Goal: Transaction & Acquisition: Purchase product/service

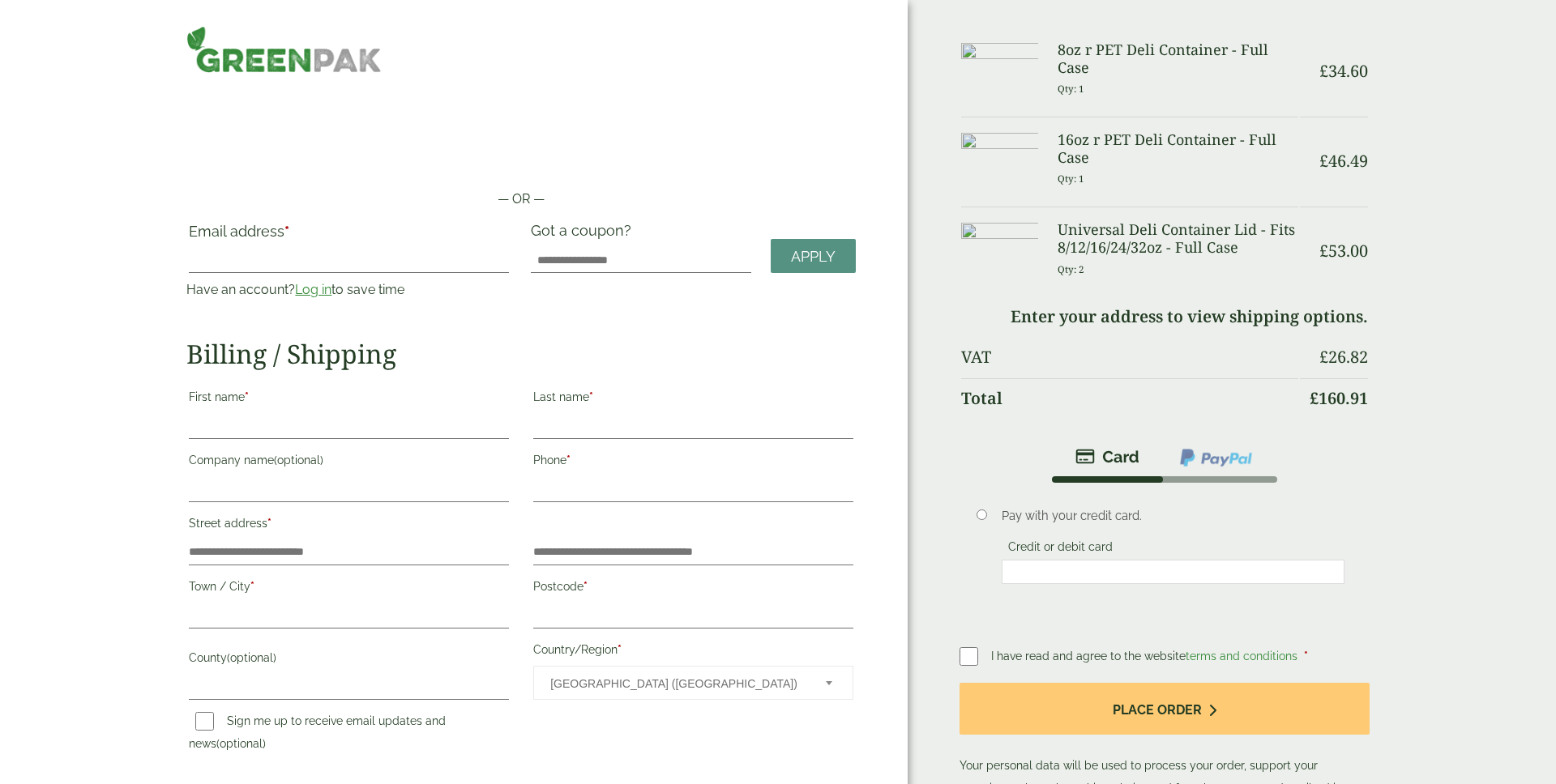
click at [316, 288] on link "Log in" at bounding box center [313, 290] width 36 height 16
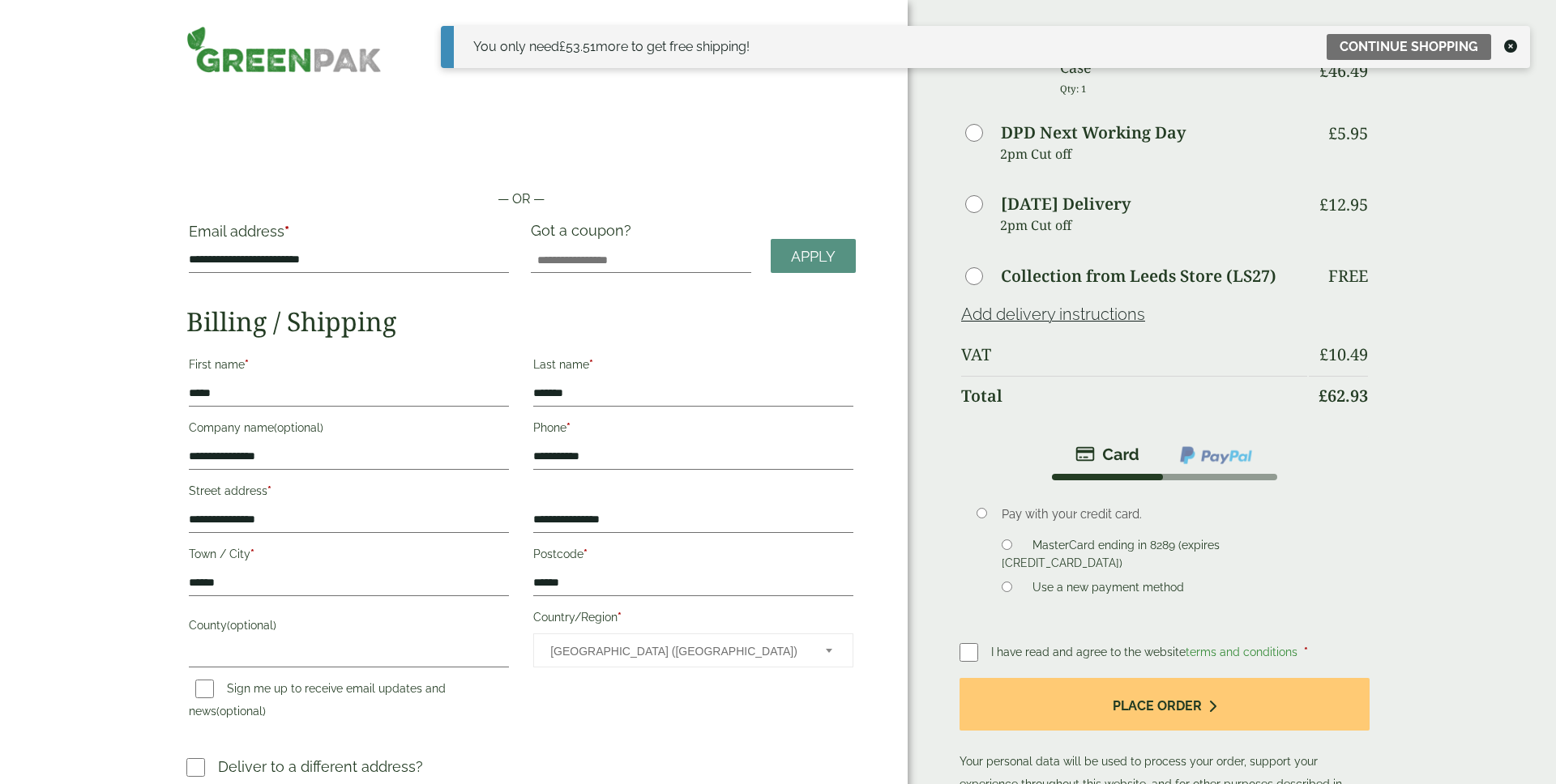
click at [1512, 45] on icon at bounding box center [1511, 45] width 13 height 13
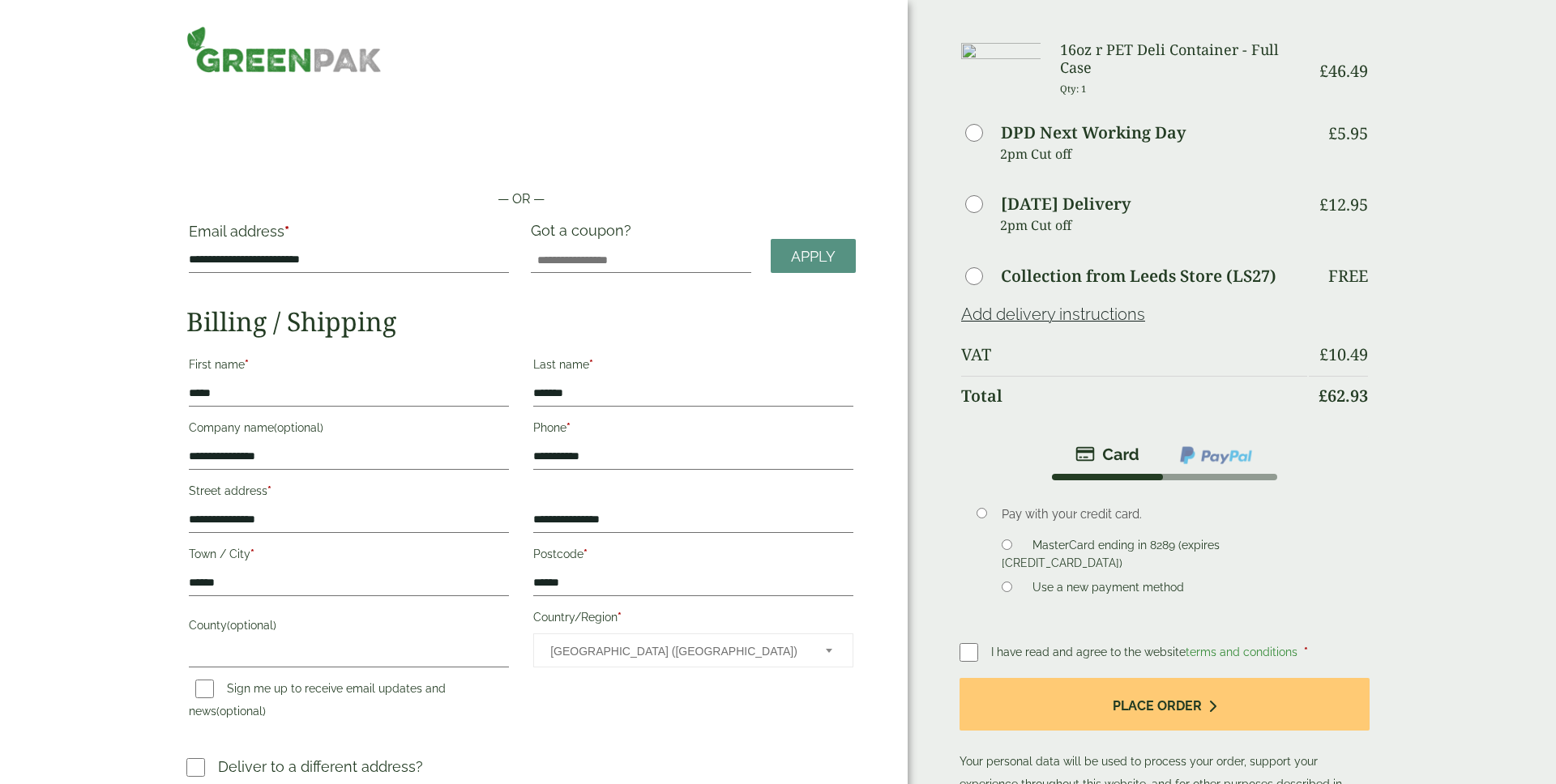
click at [1198, 463] on img at bounding box center [1216, 455] width 76 height 21
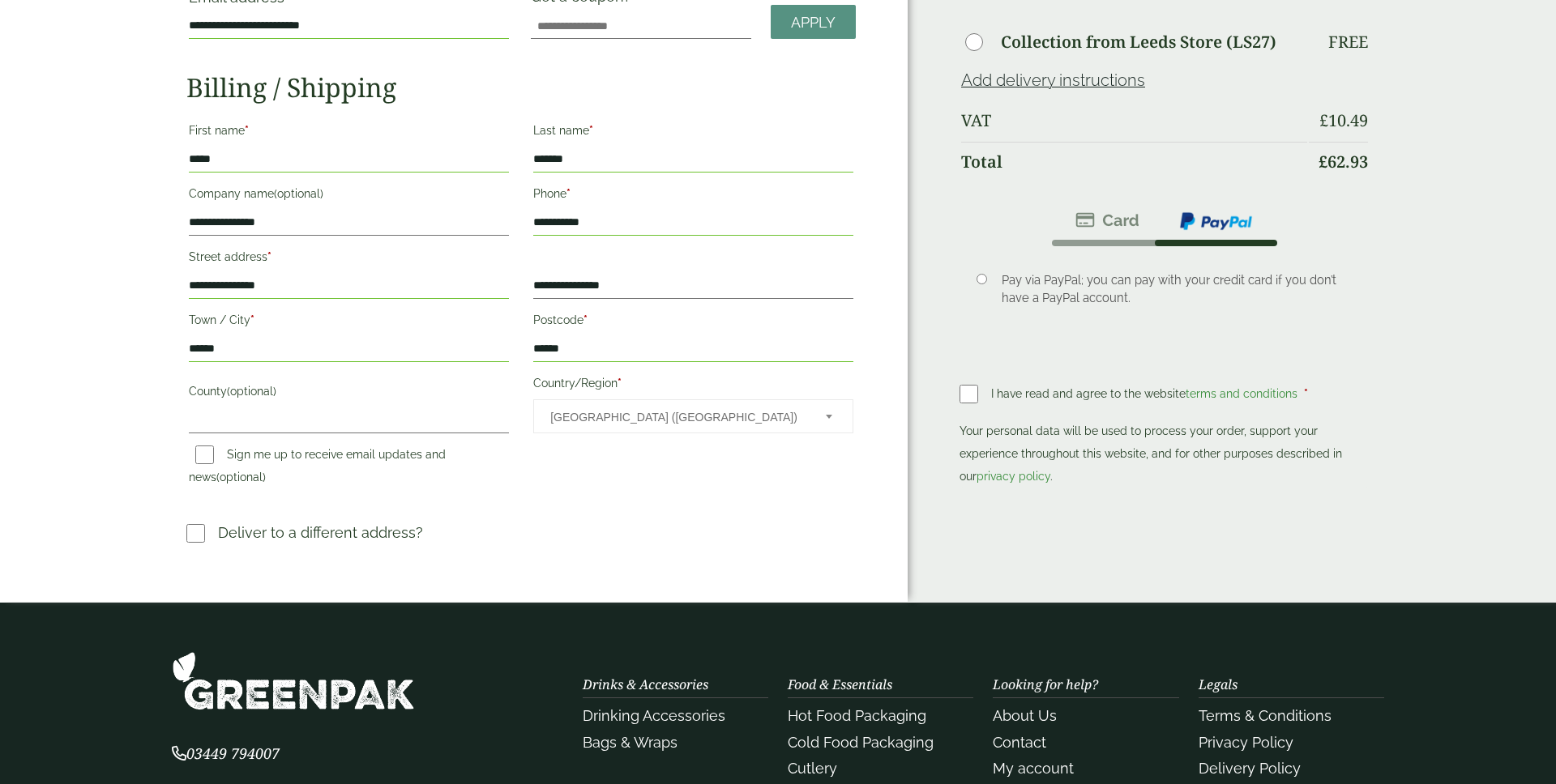
scroll to position [137, 0]
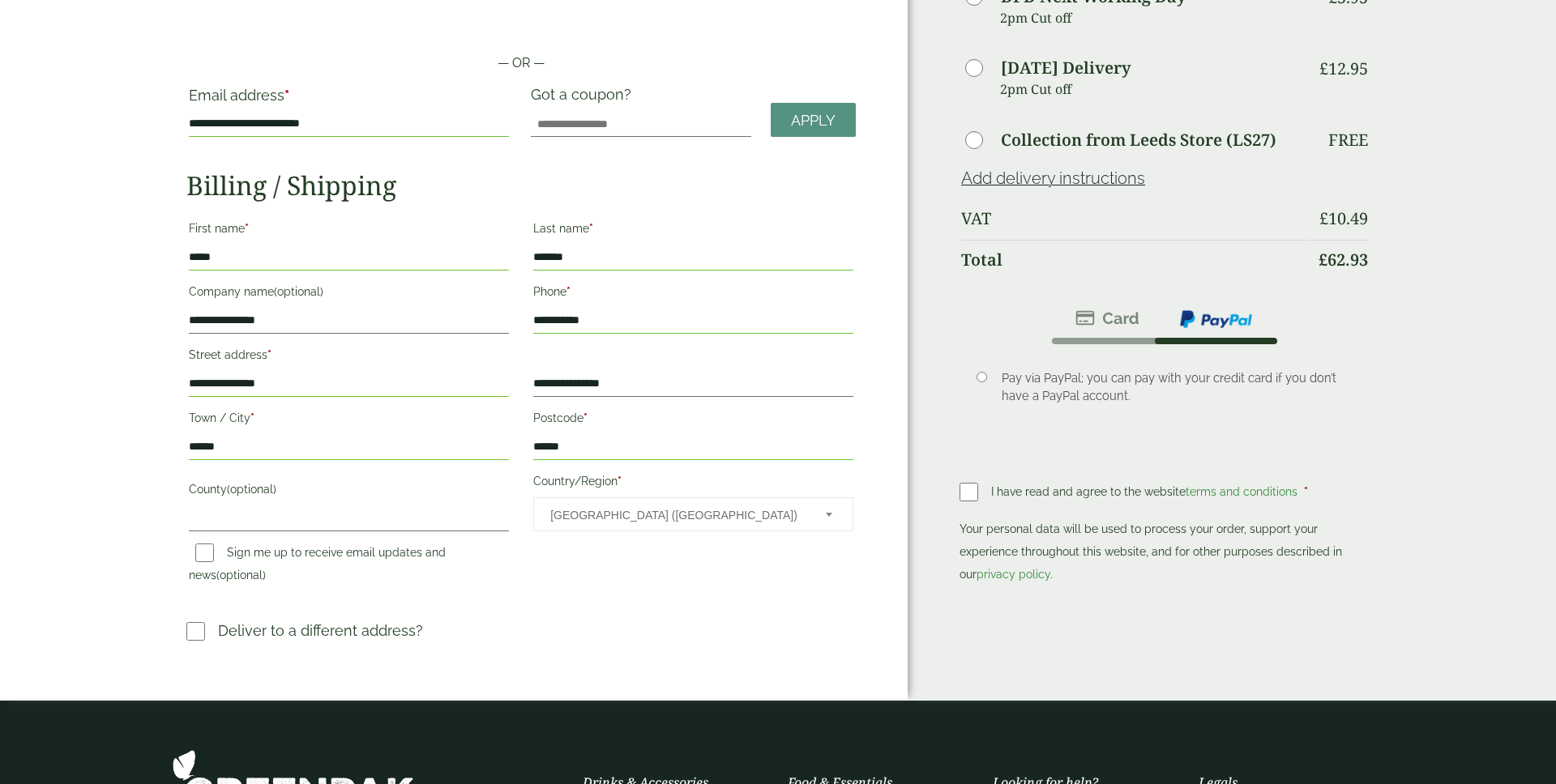
click at [1117, 312] on img at bounding box center [1107, 318] width 64 height 20
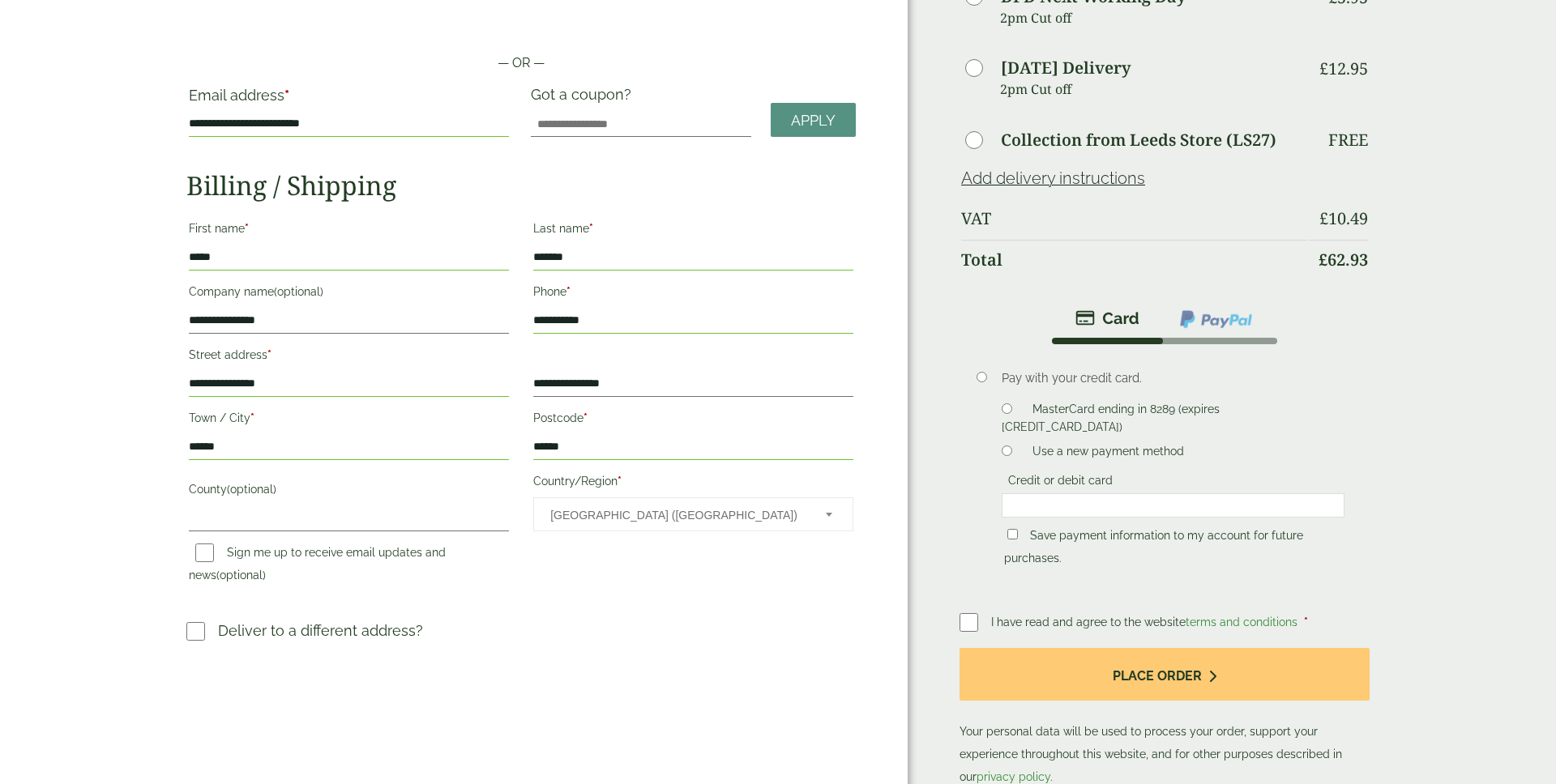
click at [1051, 493] on div at bounding box center [1173, 505] width 343 height 25
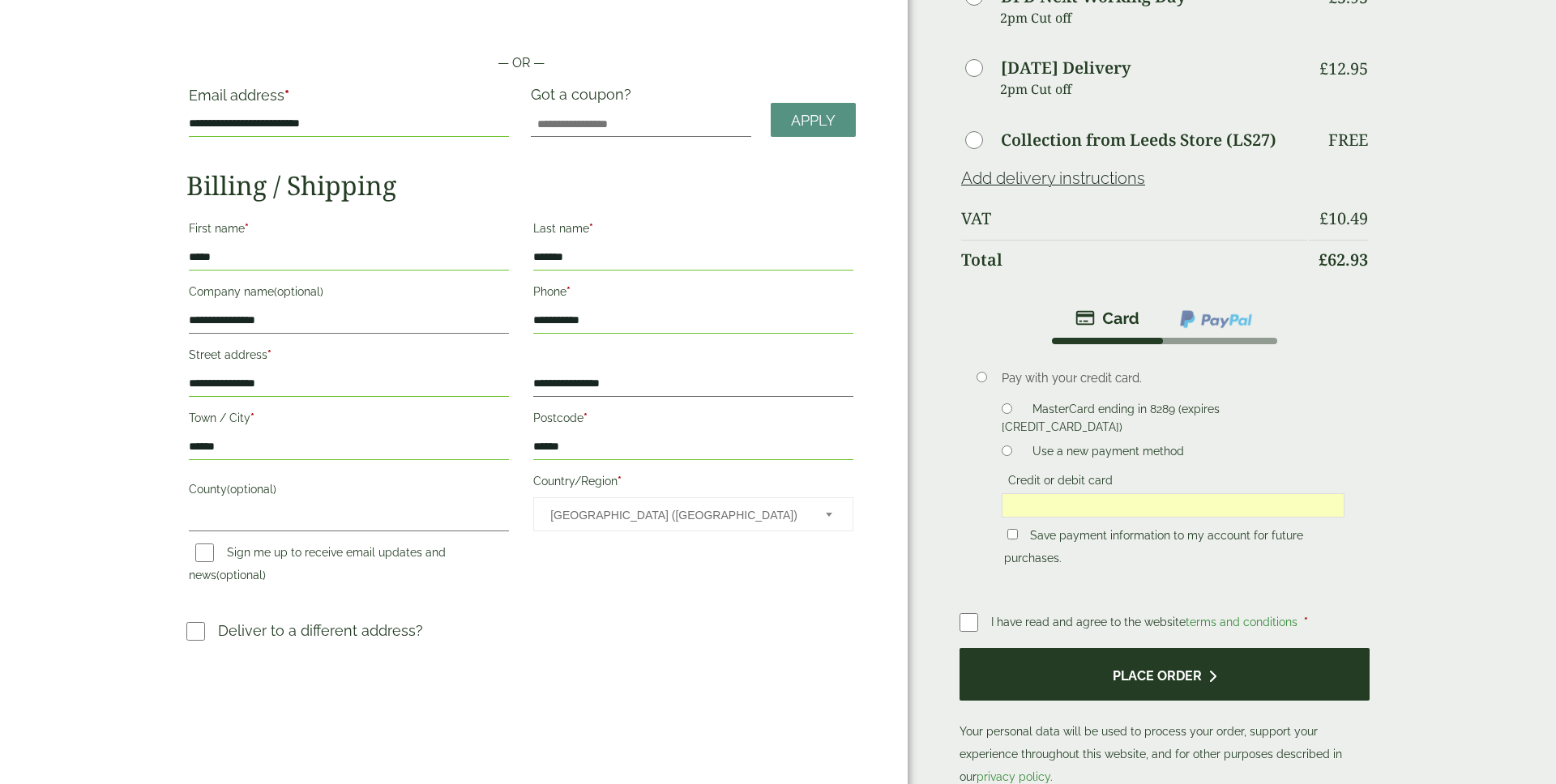
click at [1130, 673] on button "Place order" at bounding box center [1164, 675] width 410 height 53
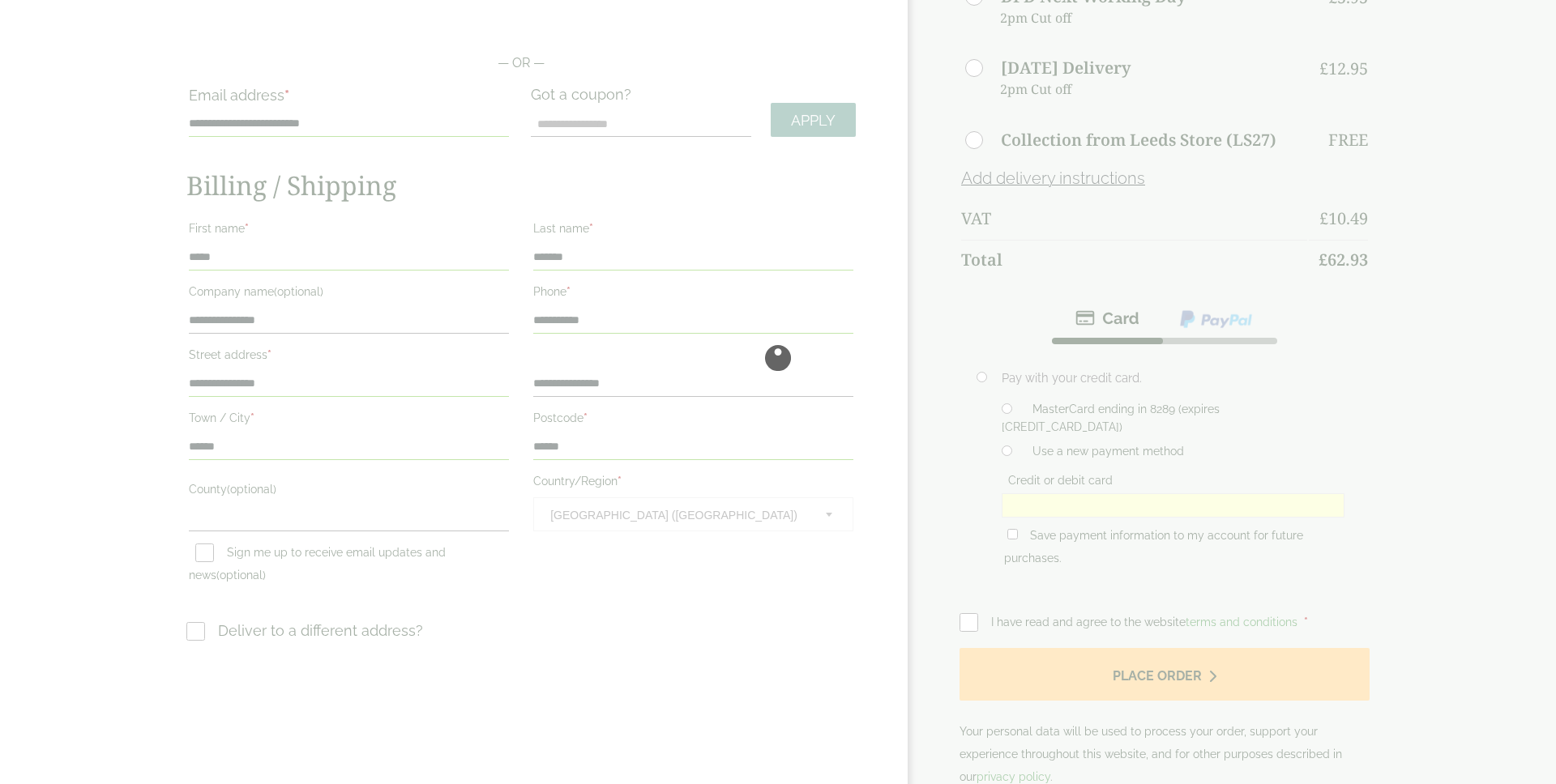
scroll to position [0, 0]
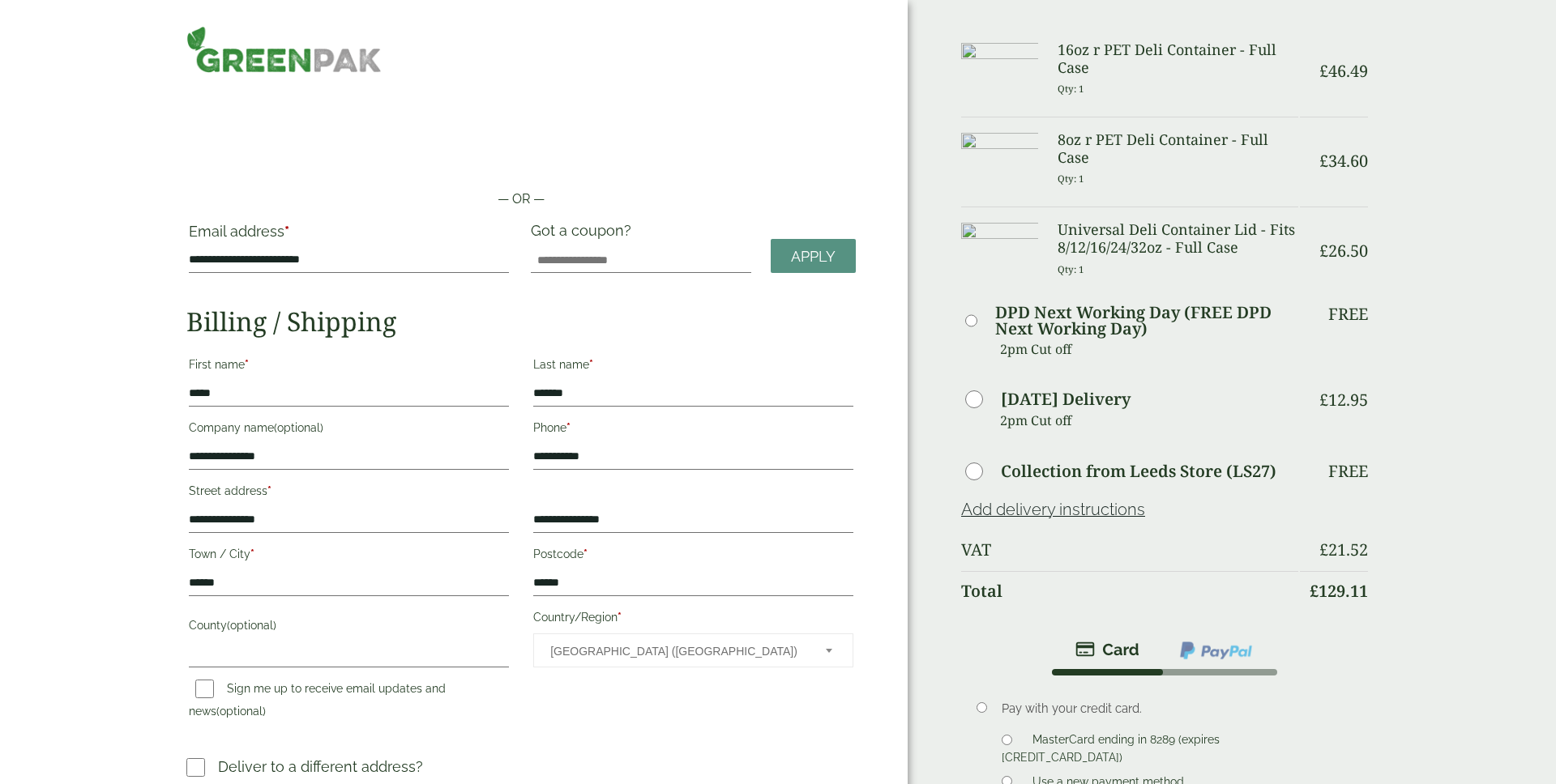
scroll to position [233, 0]
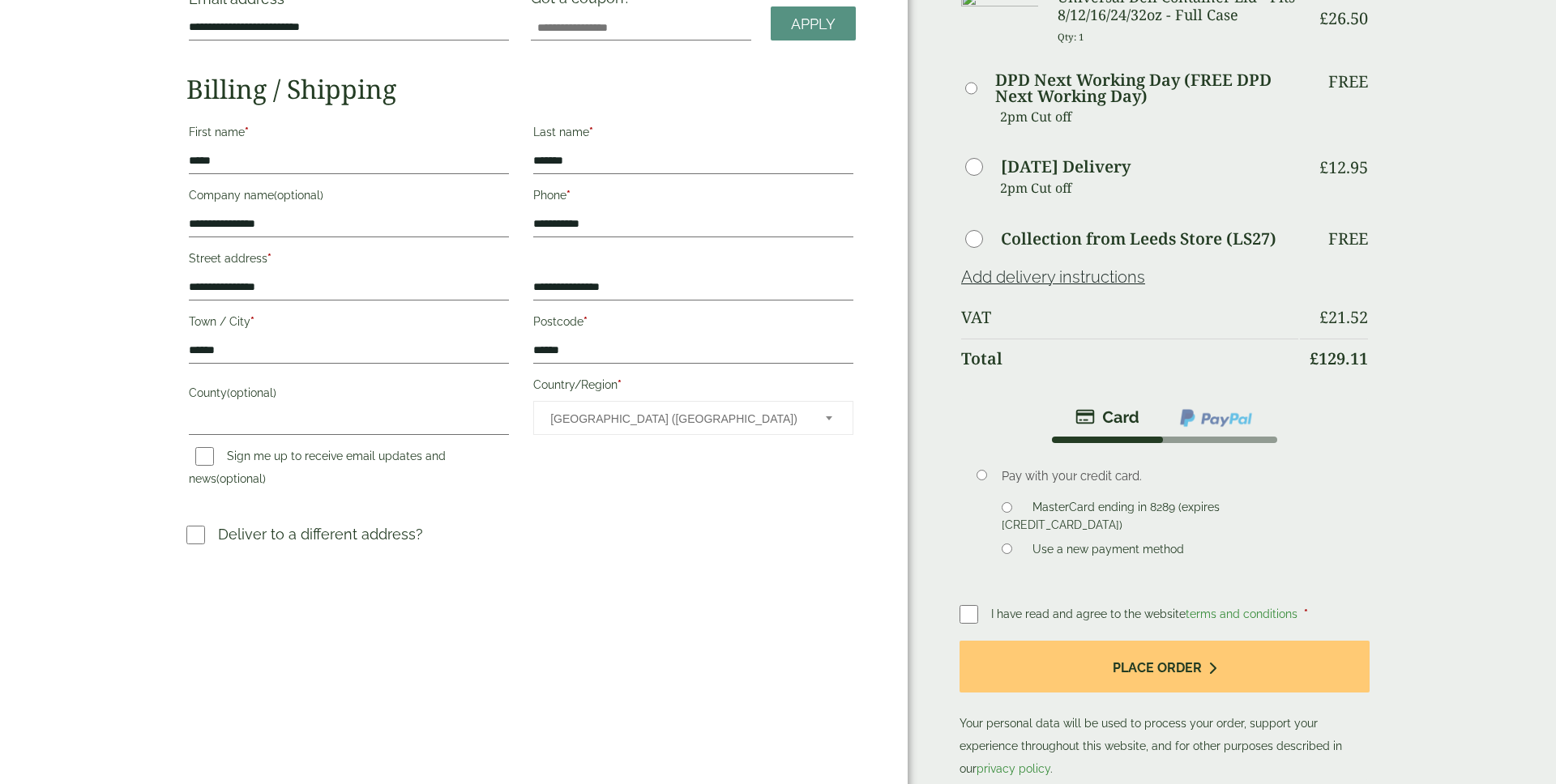
click at [1236, 437] on li at bounding box center [1216, 419] width 114 height 37
click at [1228, 422] on img at bounding box center [1216, 418] width 76 height 21
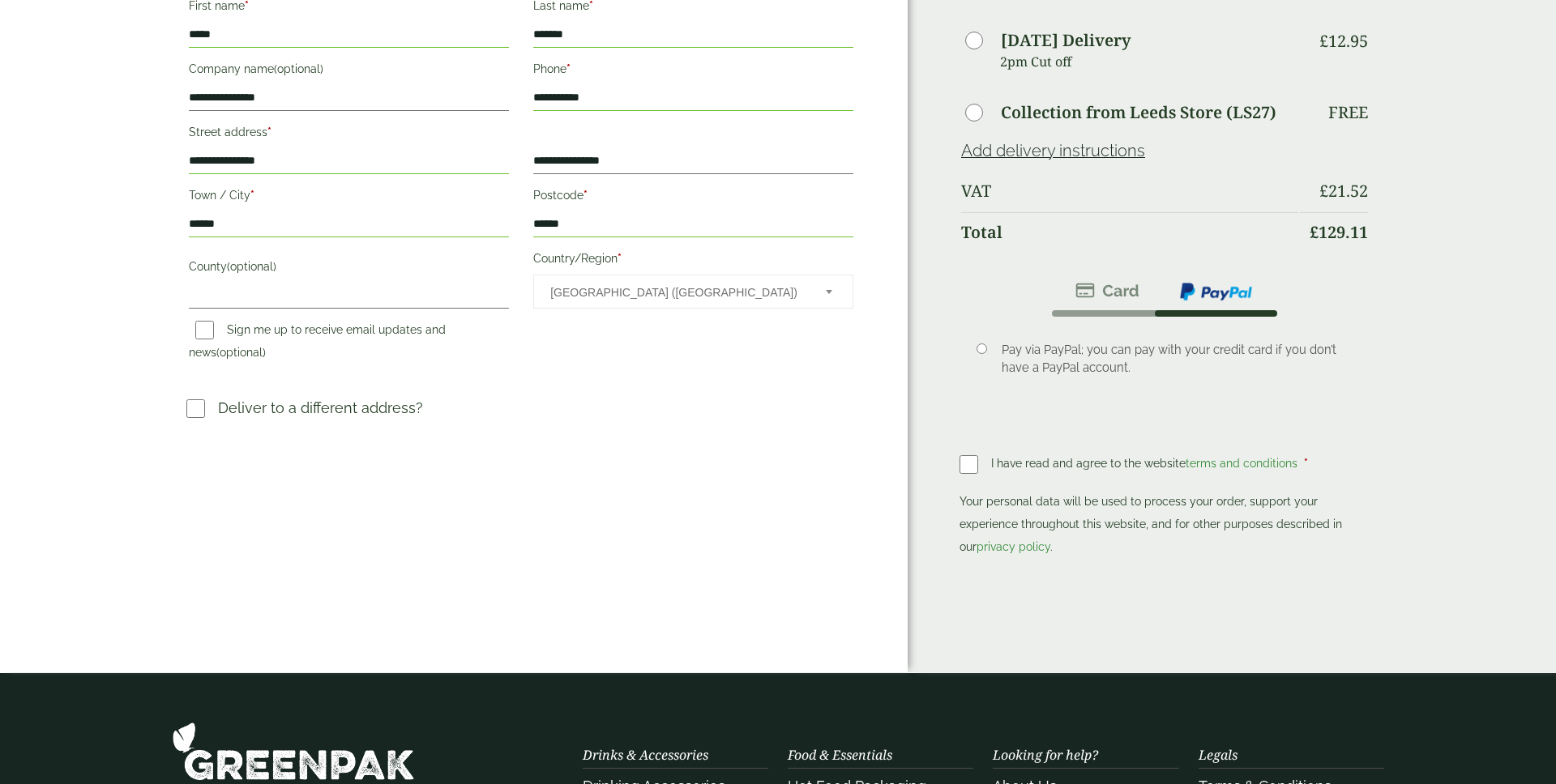
scroll to position [549, 0]
